Goal: Transaction & Acquisition: Purchase product/service

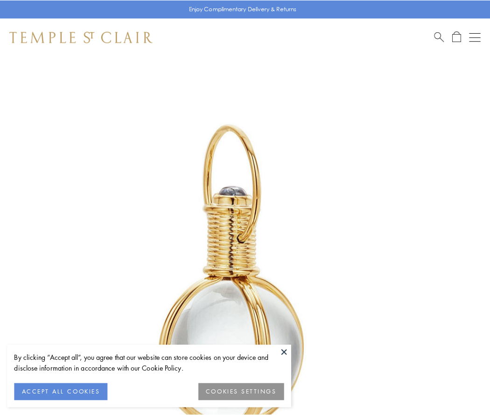
scroll to position [244, 0]
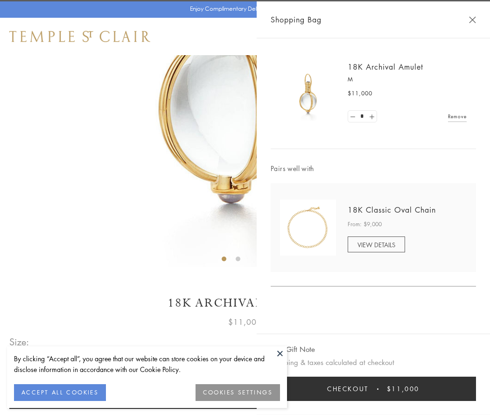
click at [374, 389] on button "Checkout $11,000" at bounding box center [374, 388] width 206 height 24
